Goal: Task Accomplishment & Management: Use online tool/utility

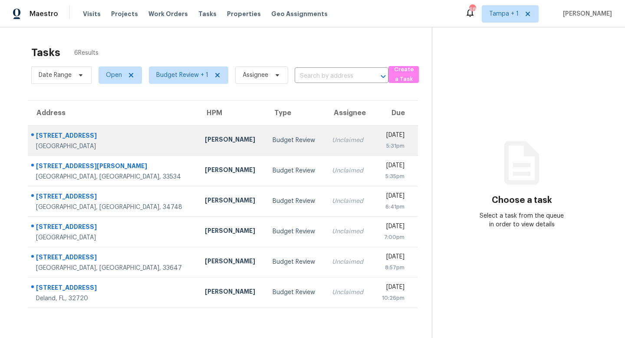
click at [273, 139] on div "Budget Review" at bounding box center [296, 140] width 46 height 9
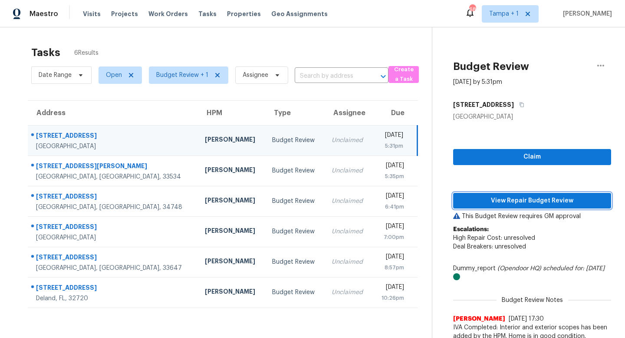
click at [532, 204] on span "View Repair Budget Review" at bounding box center [532, 200] width 144 height 11
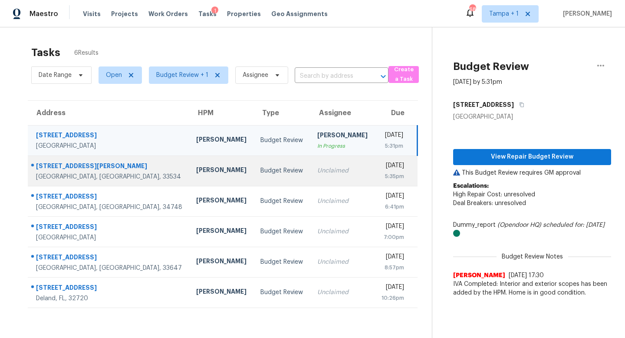
click at [259, 165] on td "Budget Review" at bounding box center [282, 170] width 56 height 30
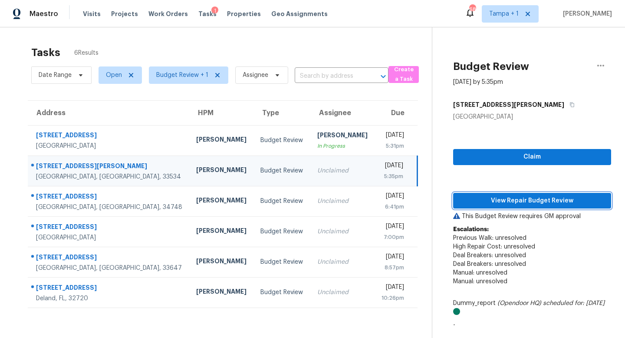
click at [521, 198] on span "View Repair Budget Review" at bounding box center [532, 200] width 144 height 11
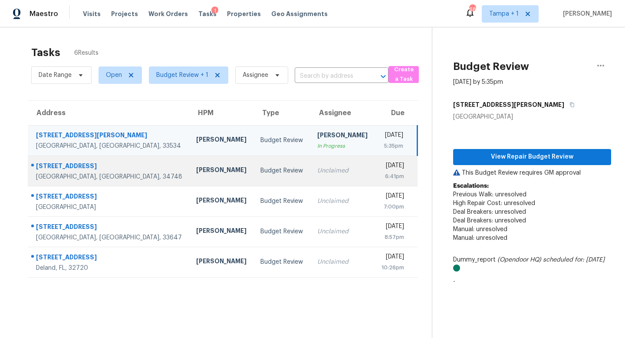
click at [265, 178] on td "Budget Review" at bounding box center [282, 170] width 56 height 30
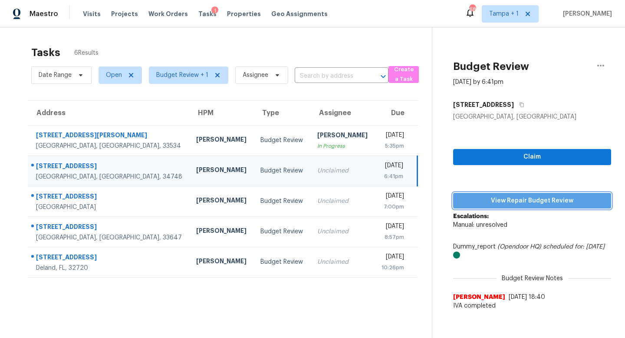
click at [532, 197] on span "View Repair Budget Review" at bounding box center [532, 200] width 144 height 11
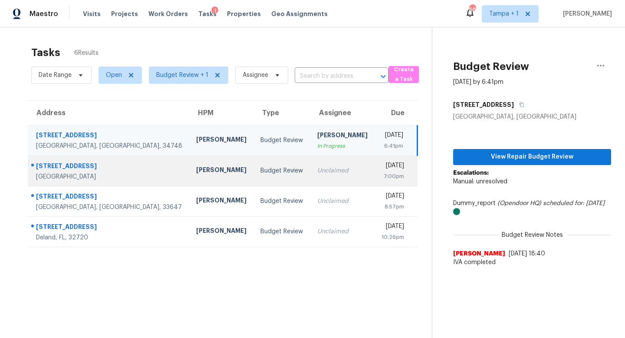
click at [317, 169] on div "Unclaimed" at bounding box center [342, 170] width 50 height 9
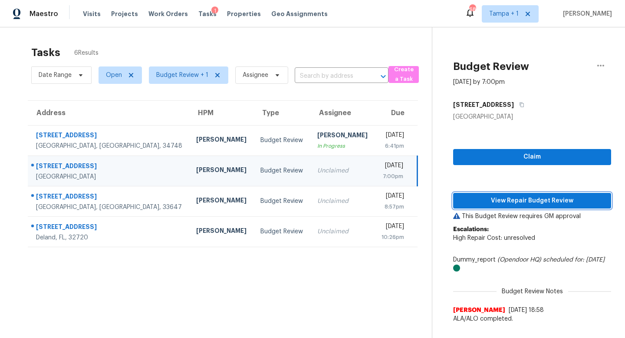
click at [522, 199] on span "View Repair Budget Review" at bounding box center [532, 200] width 144 height 11
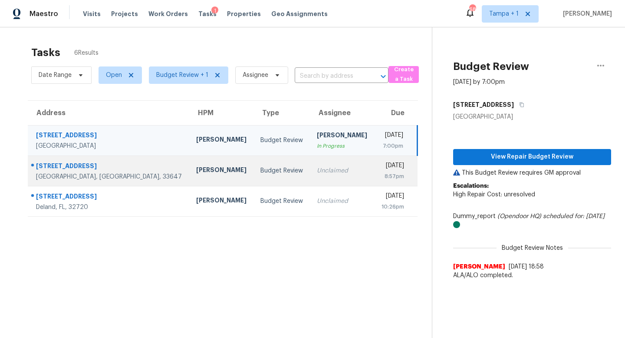
click at [317, 166] on div "Unclaimed" at bounding box center [342, 170] width 50 height 9
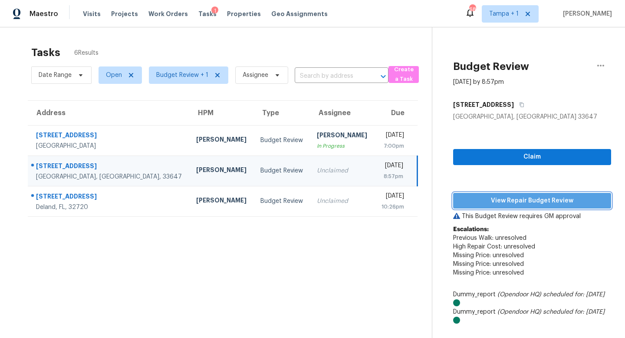
click at [515, 201] on span "View Repair Budget Review" at bounding box center [532, 200] width 144 height 11
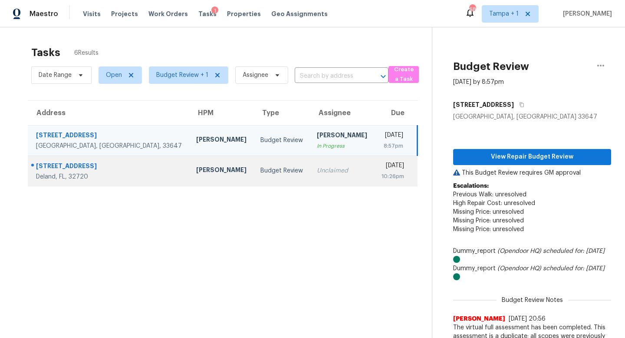
click at [317, 171] on div "Unclaimed" at bounding box center [342, 170] width 50 height 9
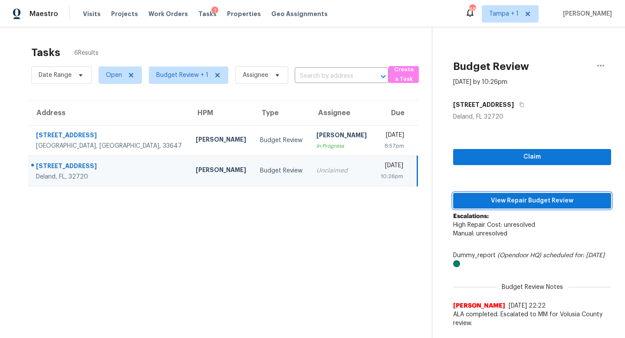
click at [529, 202] on span "View Repair Budget Review" at bounding box center [532, 200] width 144 height 11
